Goal: Browse casually

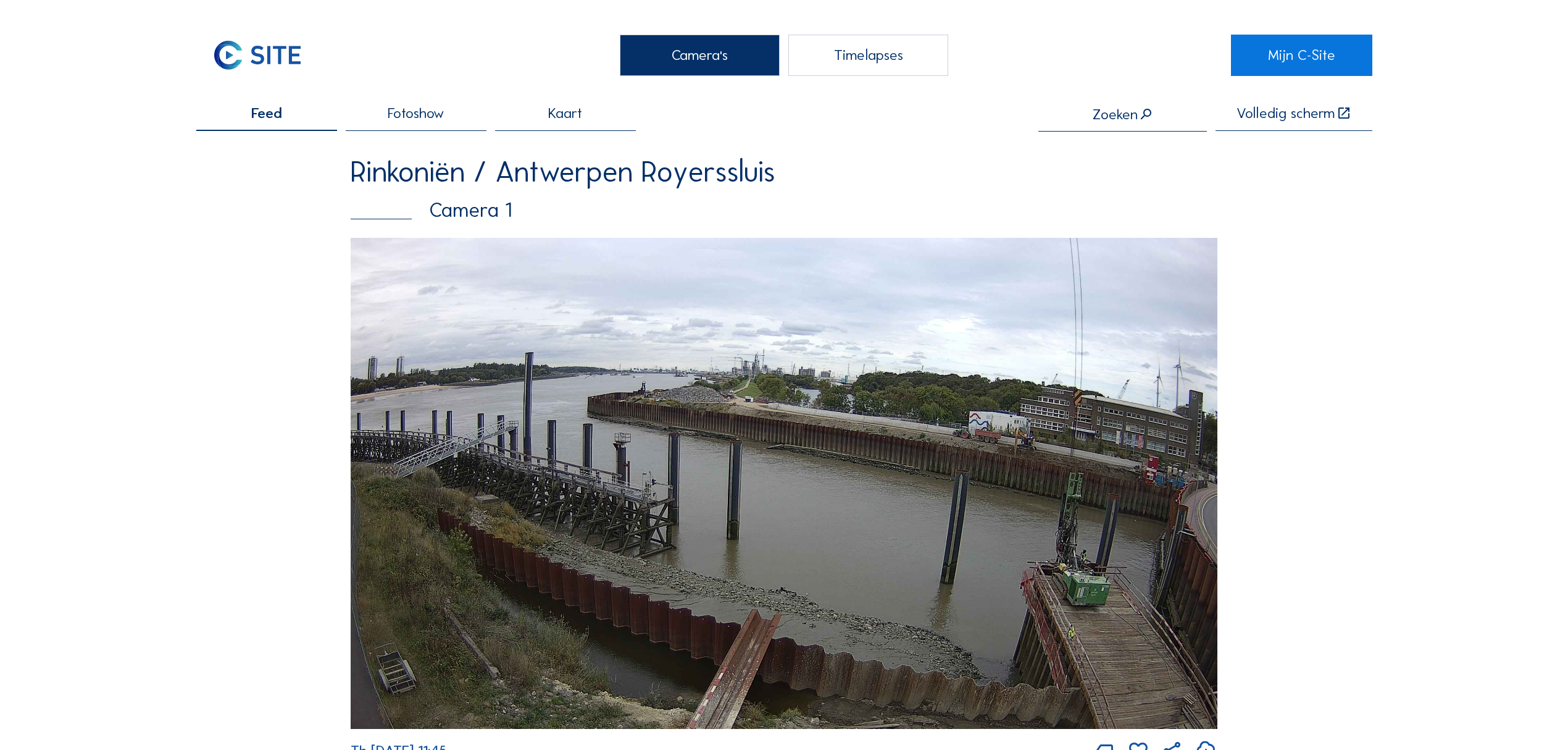
scroll to position [2964, 0]
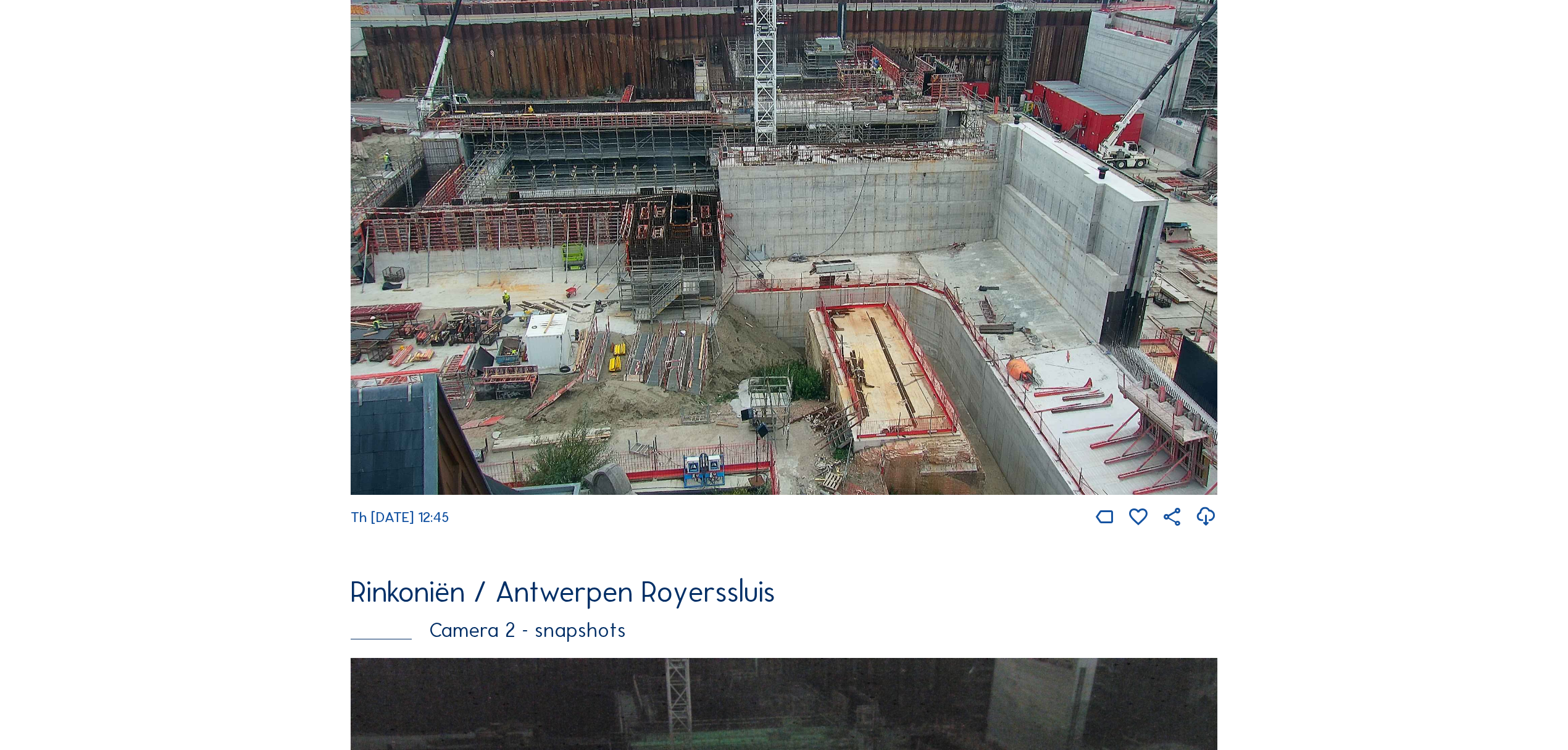
scroll to position [247, 0]
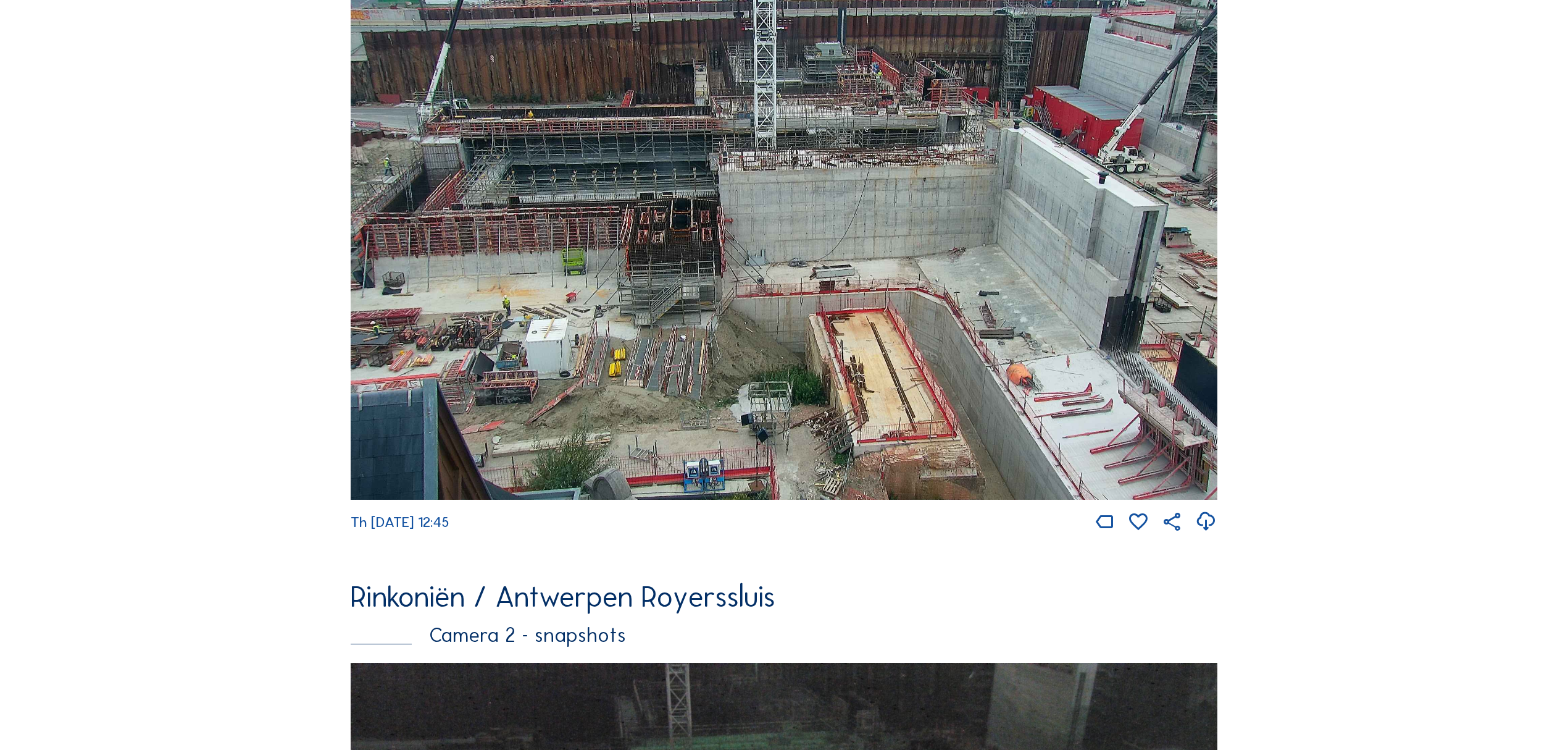
click at [991, 346] on img at bounding box center [784, 245] width 867 height 509
